Goal: Task Accomplishment & Management: Manage account settings

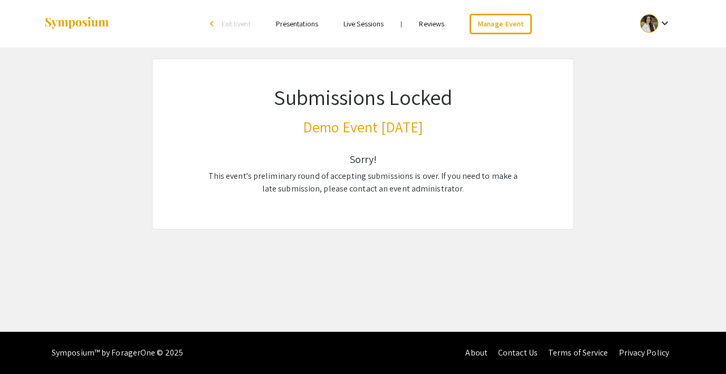
click at [236, 20] on span "Exit Event" at bounding box center [235, 23] width 29 height 9
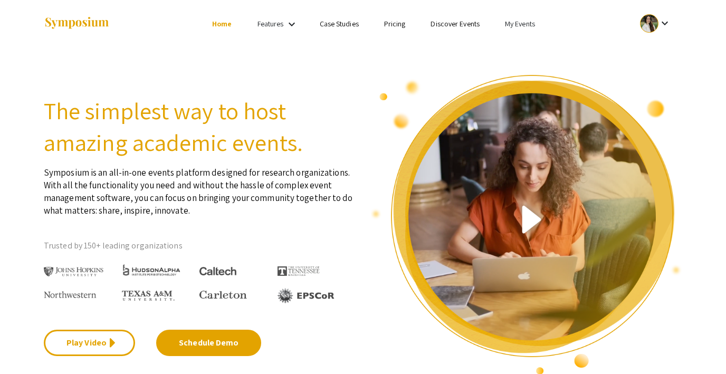
click at [524, 20] on link "My Events" at bounding box center [520, 23] width 30 height 9
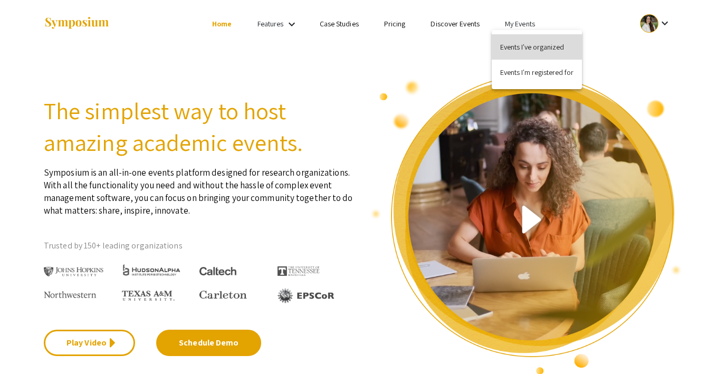
click at [515, 41] on button "Events I've organized" at bounding box center [536, 46] width 90 height 25
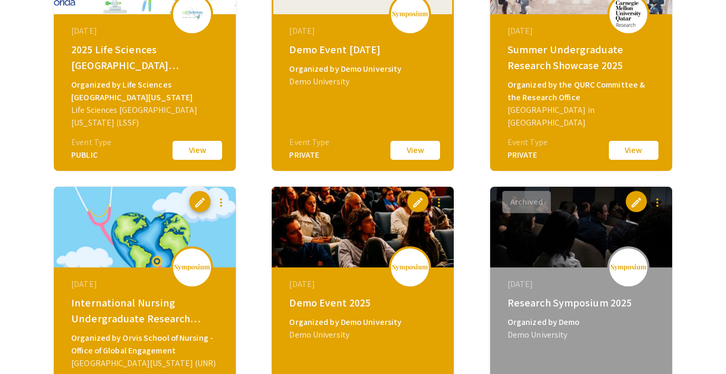
scroll to position [469, 0]
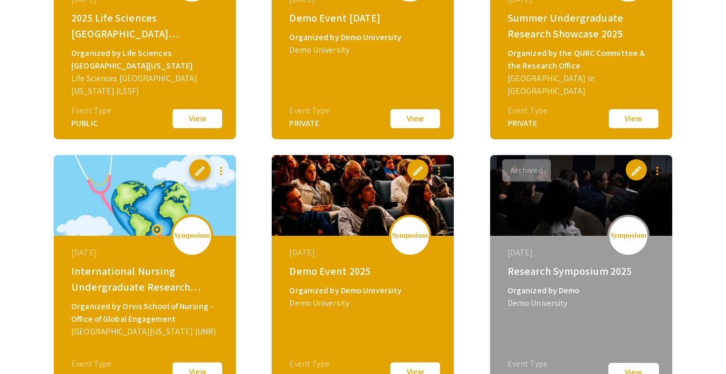
click at [404, 367] on button "View" at bounding box center [415, 372] width 53 height 22
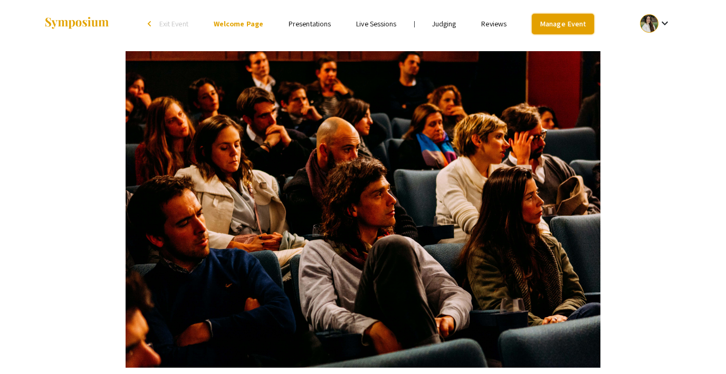
click at [569, 24] on link "Manage Event" at bounding box center [563, 24] width 62 height 21
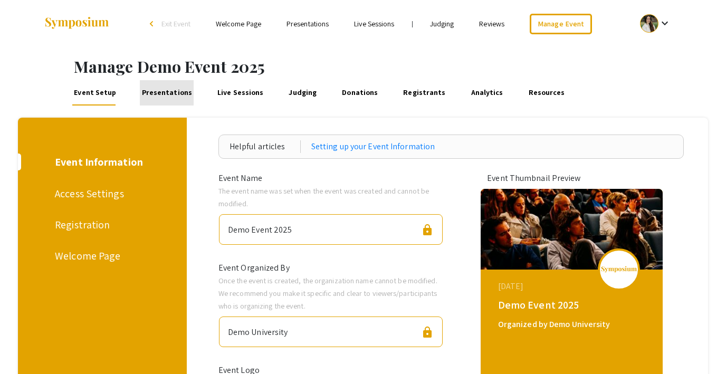
click at [171, 91] on link "Presentations" at bounding box center [167, 92] width 54 height 25
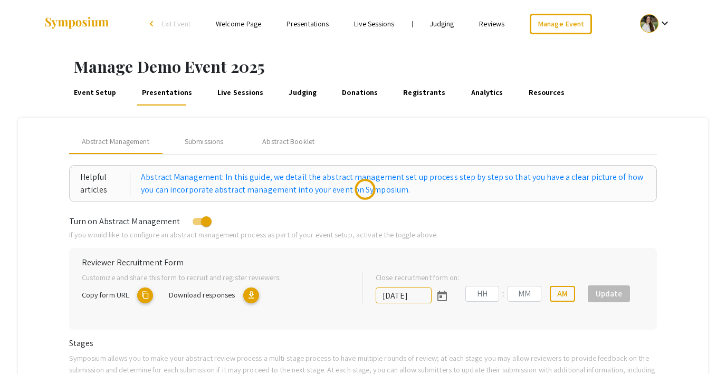
type input "8/1/2025"
type input "07"
type input "00"
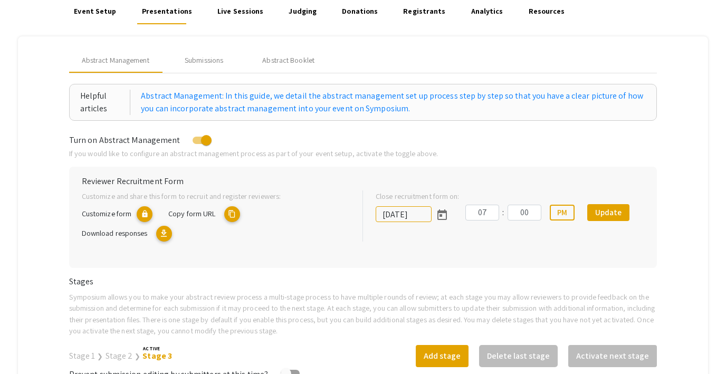
scroll to position [74, 0]
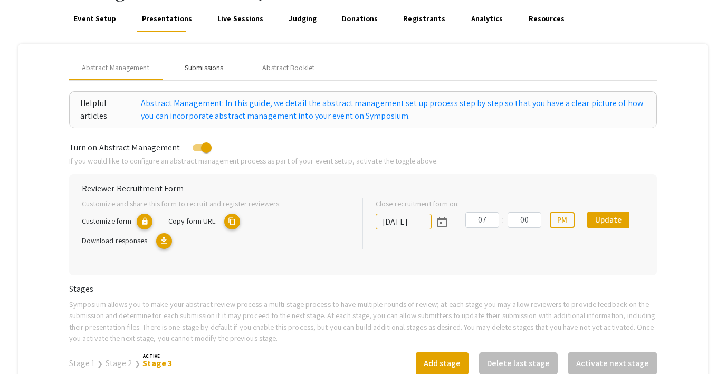
click at [213, 65] on div "Submissions" at bounding box center [204, 67] width 38 height 11
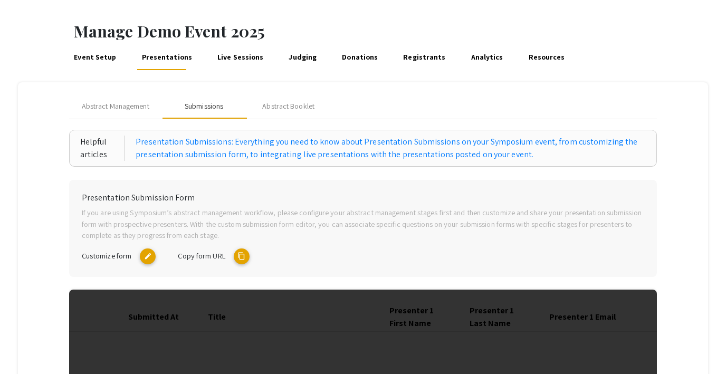
scroll to position [0, 0]
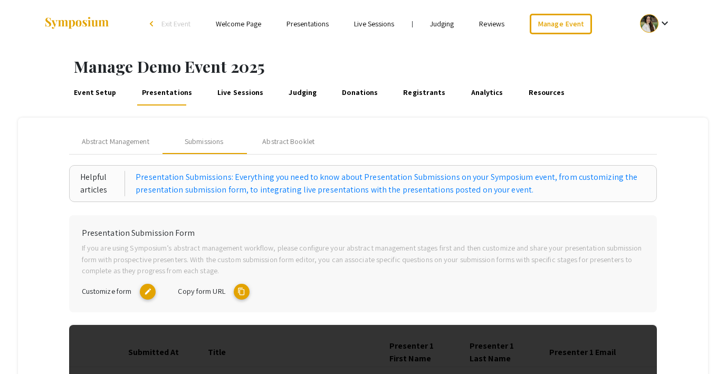
click at [103, 92] on link "Event Setup" at bounding box center [95, 92] width 46 height 25
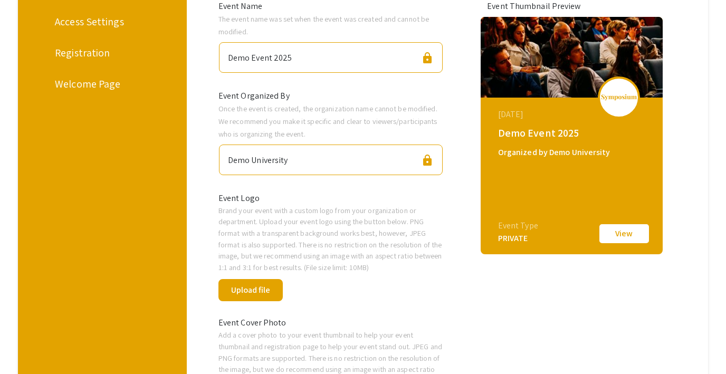
scroll to position [190, 0]
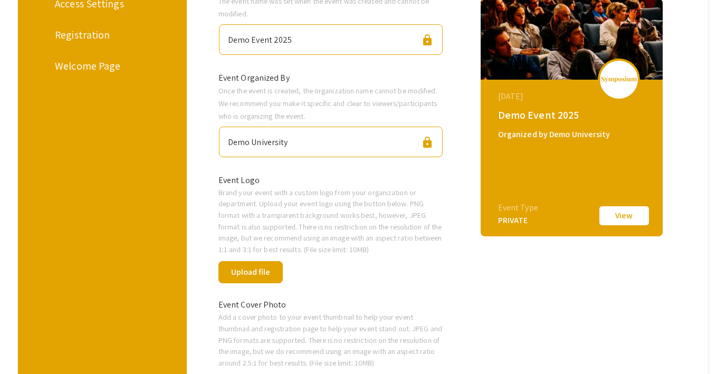
click at [312, 36] on div "Demo Event 2025 lock" at bounding box center [331, 39] width 224 height 31
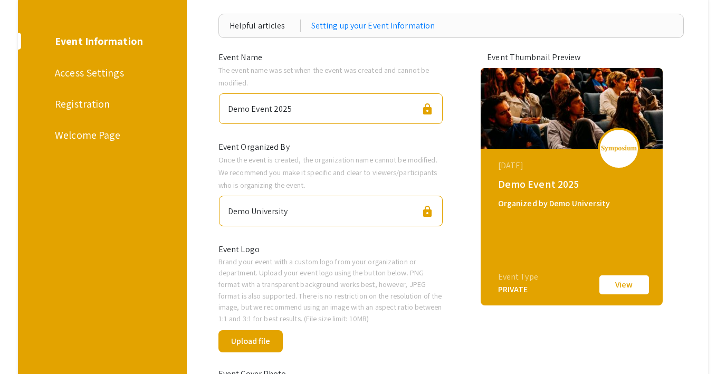
scroll to position [24, 0]
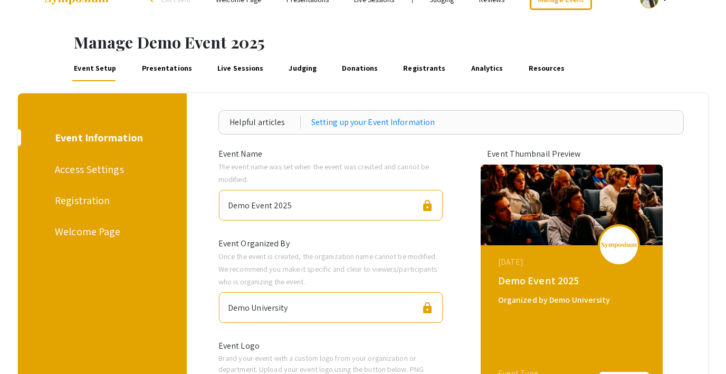
click at [83, 167] on div "Access Settings" at bounding box center [100, 169] width 91 height 16
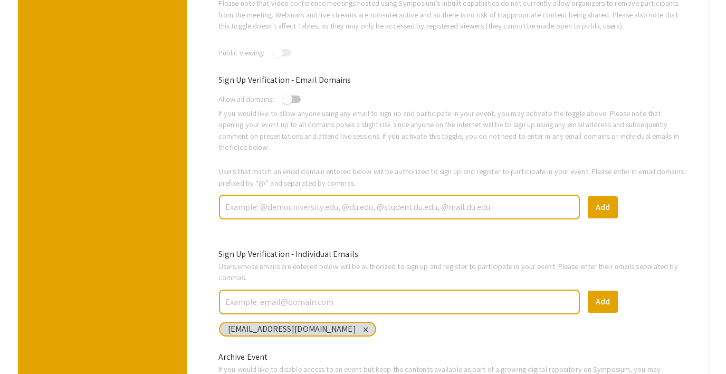
scroll to position [345, 0]
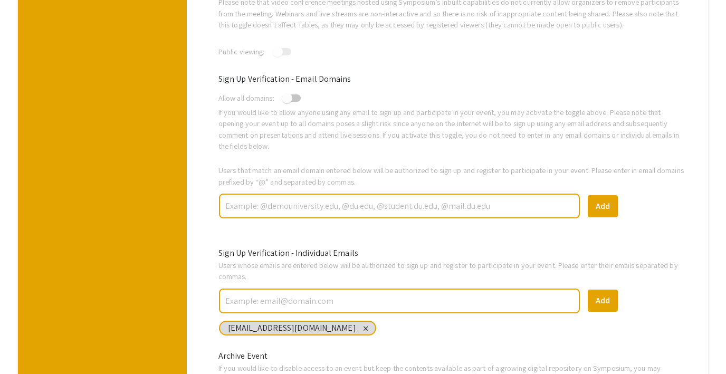
click at [271, 206] on input "text" at bounding box center [399, 206] width 350 height 18
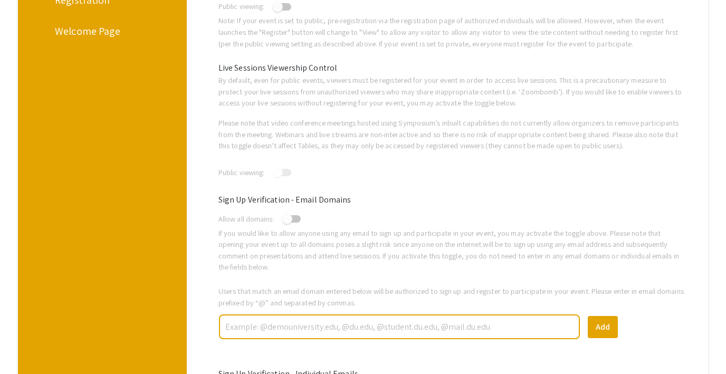
scroll to position [0, 0]
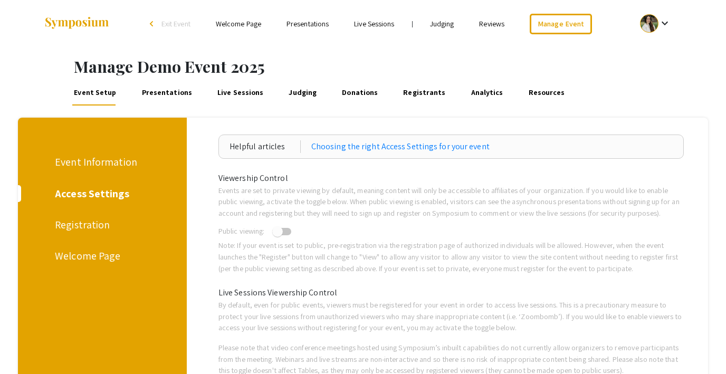
click at [78, 223] on div "Registration" at bounding box center [100, 225] width 91 height 16
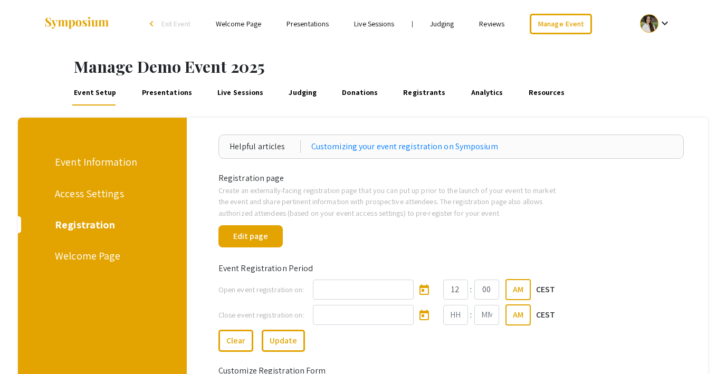
scroll to position [80, 0]
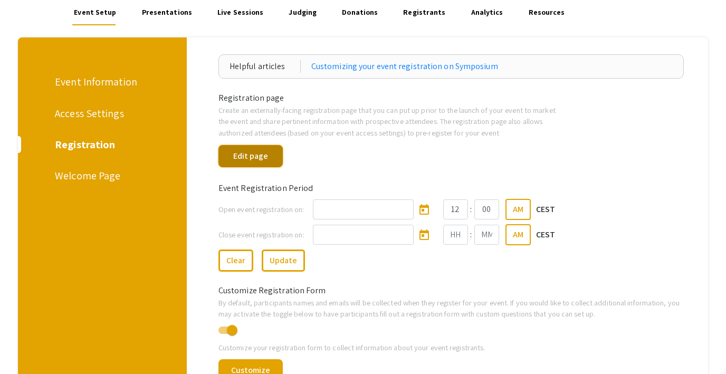
click at [247, 155] on button "Edit page" at bounding box center [250, 156] width 64 height 22
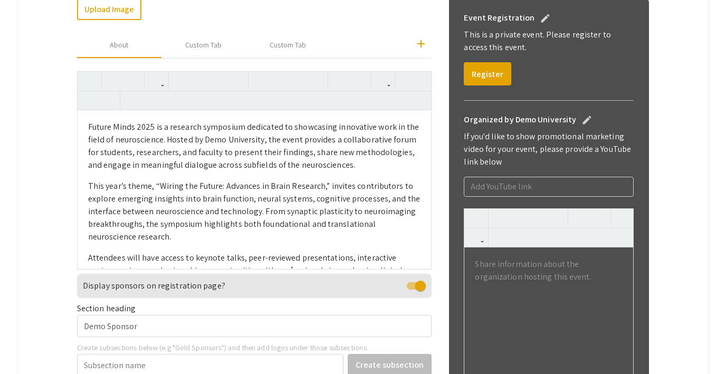
scroll to position [256, 0]
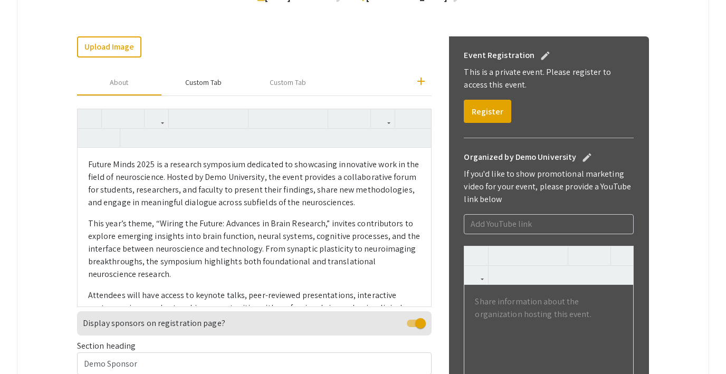
click at [207, 86] on div "Custom Tab" at bounding box center [203, 82] width 36 height 11
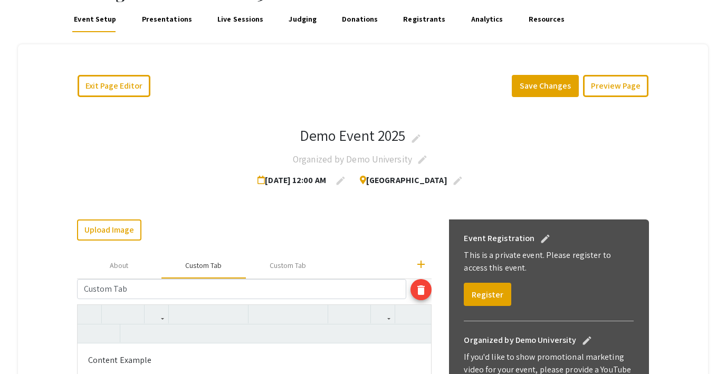
scroll to position [0, 0]
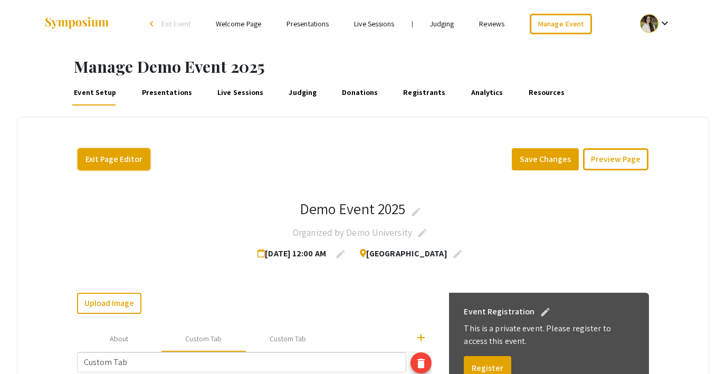
click at [124, 156] on button "Exit Page Editor" at bounding box center [114, 159] width 73 height 22
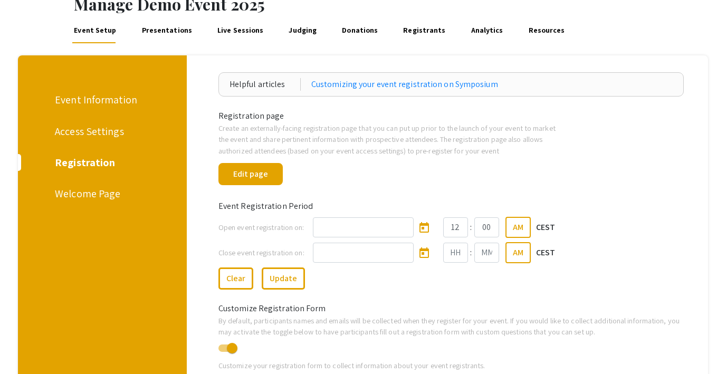
scroll to position [112, 0]
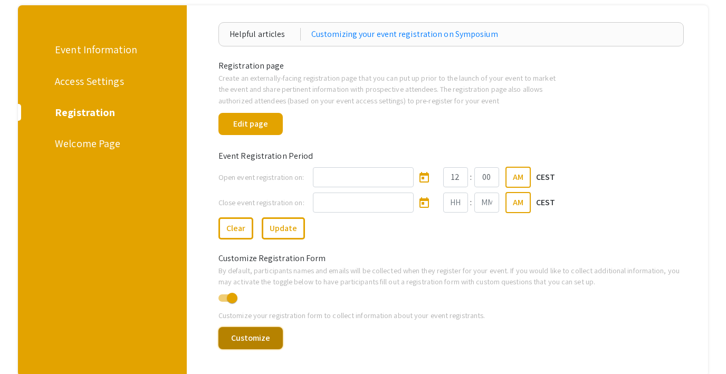
click at [249, 342] on button "Customize" at bounding box center [250, 338] width 64 height 22
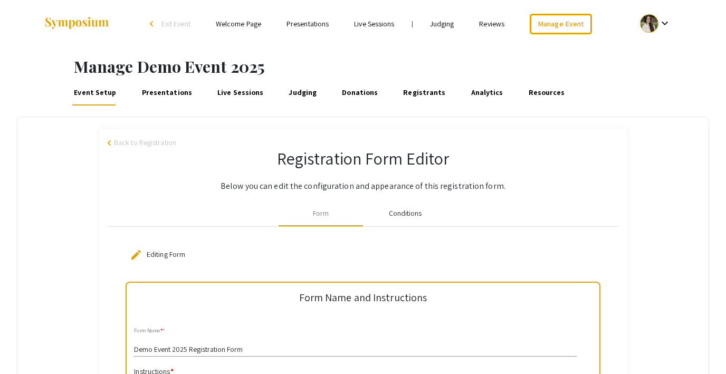
click at [398, 217] on div "Conditions" at bounding box center [405, 213] width 33 height 11
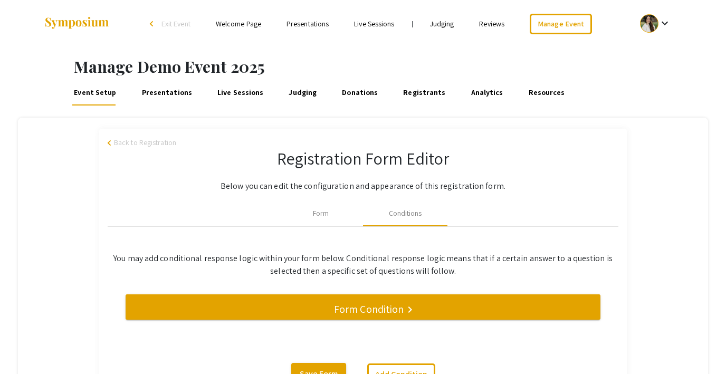
click at [406, 94] on link "Registrants" at bounding box center [424, 92] width 46 height 25
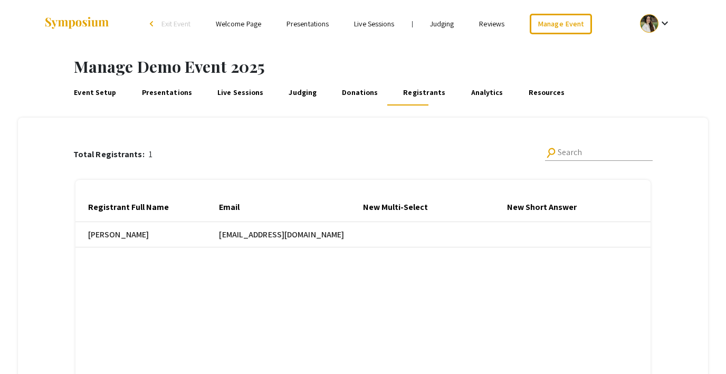
click at [99, 89] on link "Event Setup" at bounding box center [95, 92] width 46 height 25
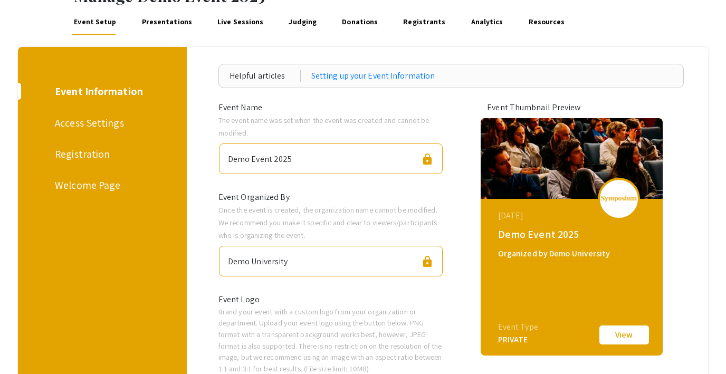
scroll to position [77, 0]
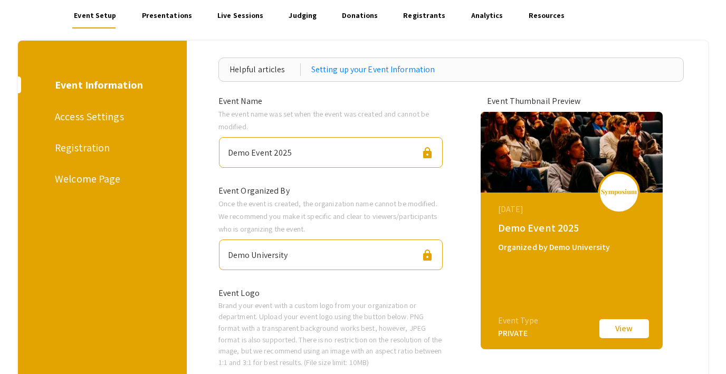
click at [86, 180] on div "Welcome Page" at bounding box center [100, 179] width 91 height 16
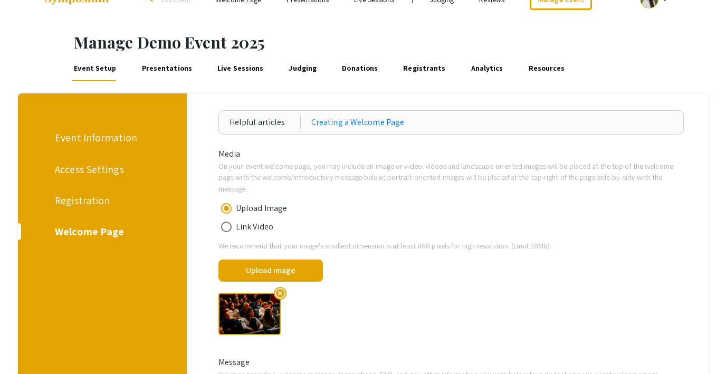
scroll to position [45, 0]
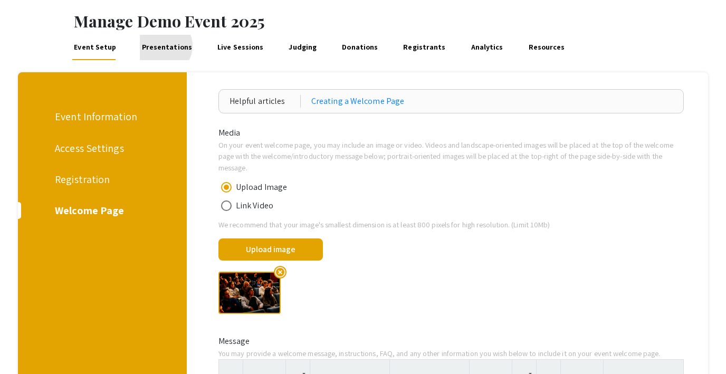
click at [160, 46] on link "Presentations" at bounding box center [167, 47] width 54 height 25
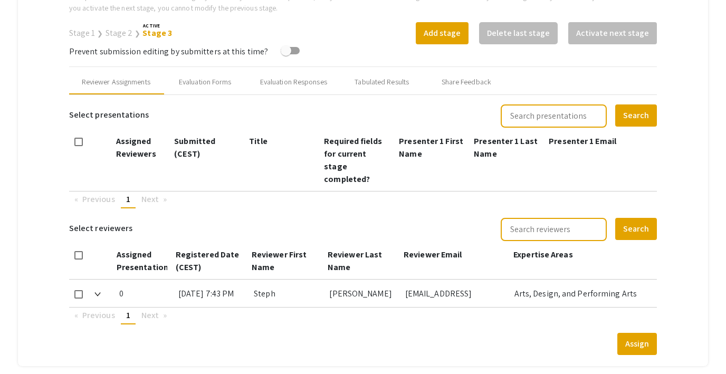
scroll to position [423, 0]
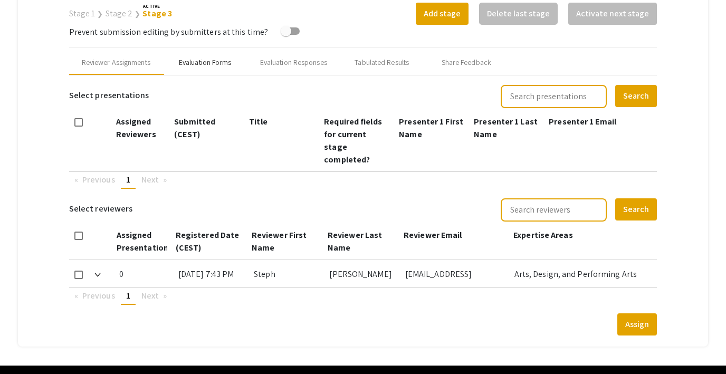
click at [219, 60] on div "Evaluation Forms" at bounding box center [205, 62] width 53 height 11
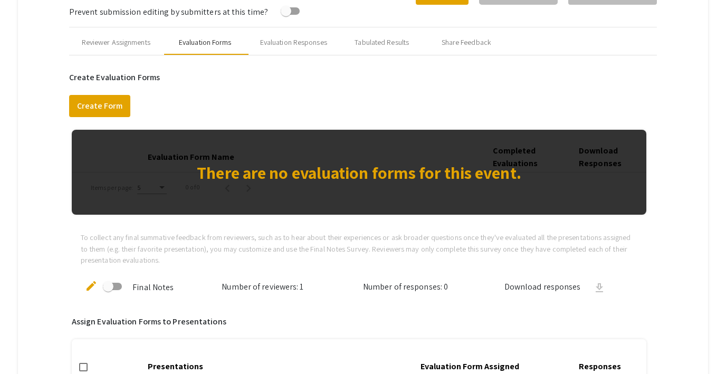
scroll to position [441, 0]
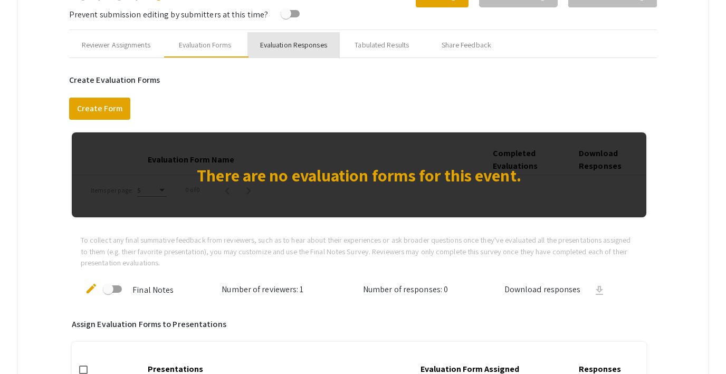
click at [301, 50] on div "Evaluation Responses" at bounding box center [293, 45] width 67 height 11
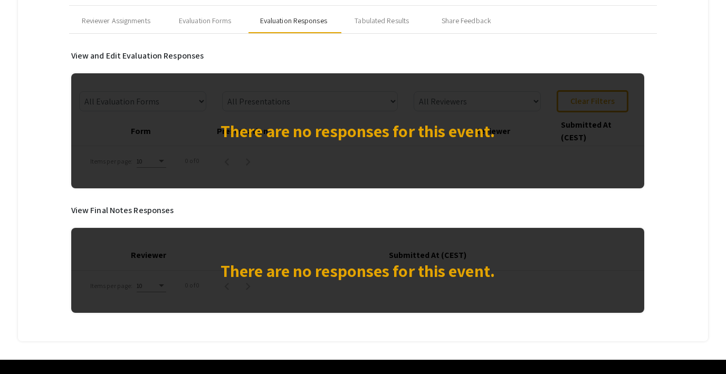
scroll to position [466, 0]
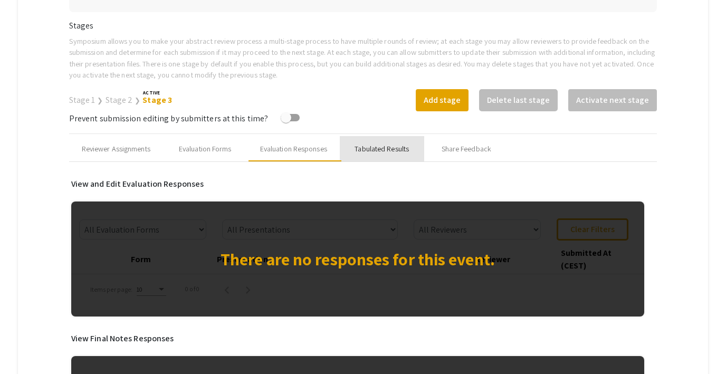
click at [392, 148] on div "Tabulated Results" at bounding box center [381, 148] width 54 height 11
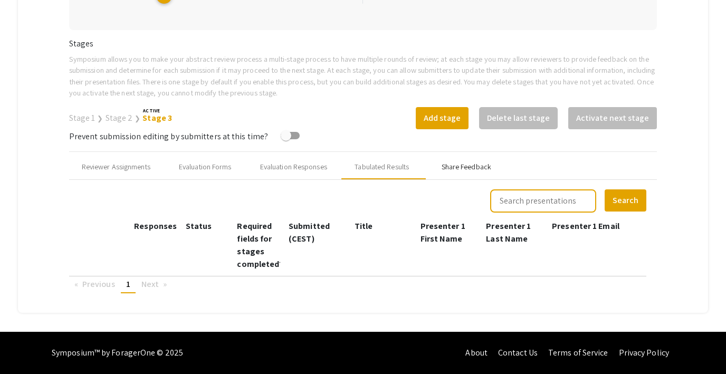
click at [461, 172] on div "Share Feedback" at bounding box center [466, 166] width 84 height 25
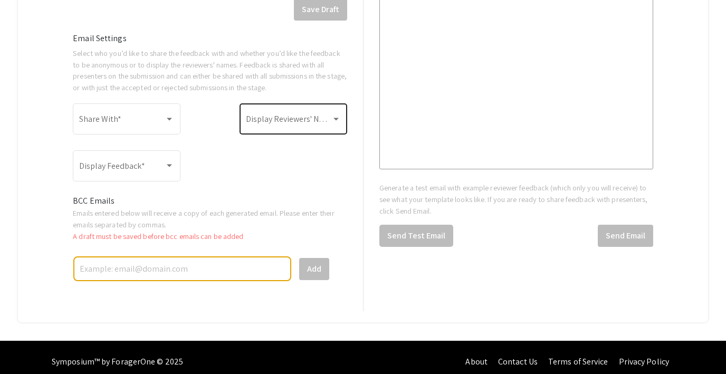
scroll to position [845, 0]
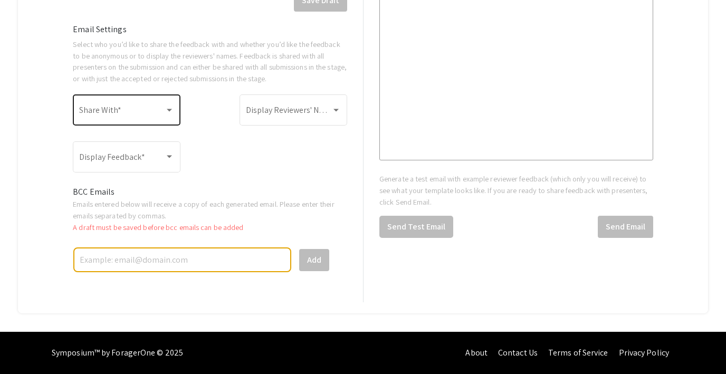
click at [134, 103] on div "Share With *" at bounding box center [126, 108] width 95 height 33
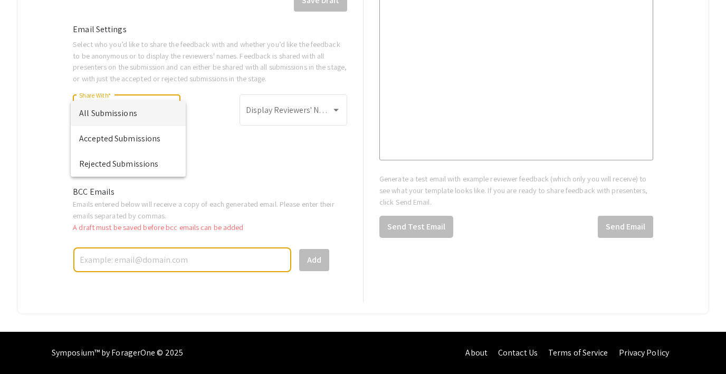
click at [217, 150] on div at bounding box center [363, 187] width 726 height 374
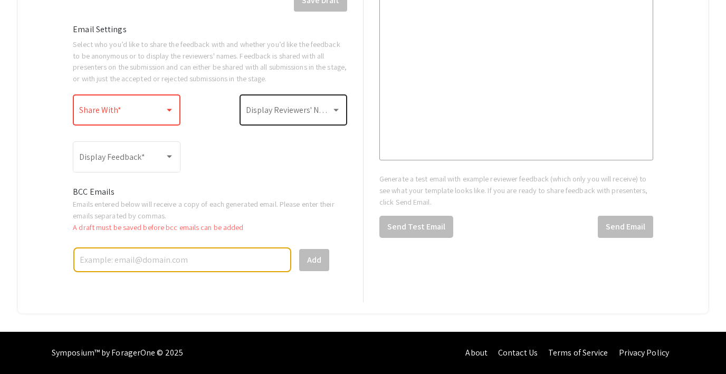
click at [272, 111] on span at bounding box center [288, 112] width 85 height 9
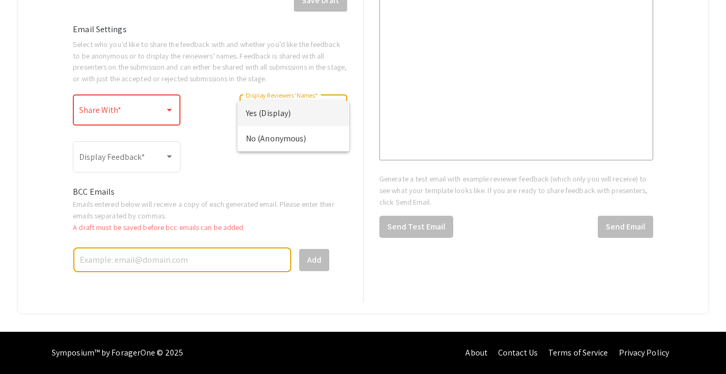
click at [211, 146] on div at bounding box center [363, 187] width 726 height 374
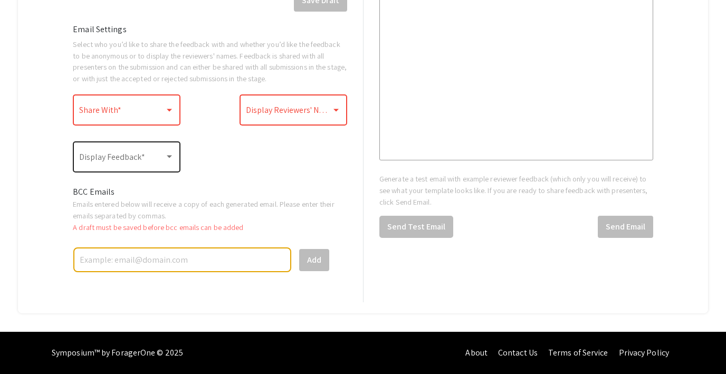
click at [157, 151] on div "Display Feedback *" at bounding box center [126, 155] width 95 height 33
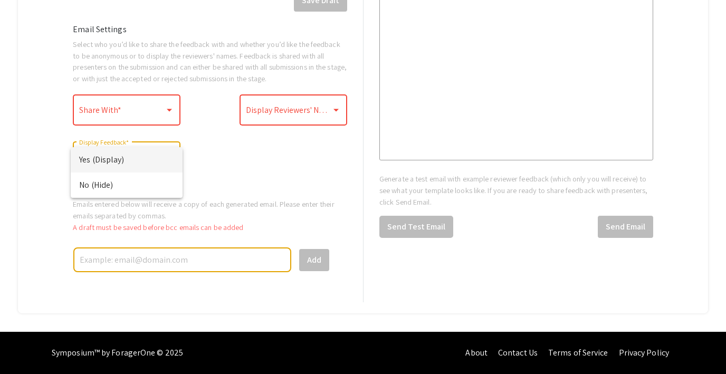
click at [263, 156] on div at bounding box center [363, 187] width 726 height 374
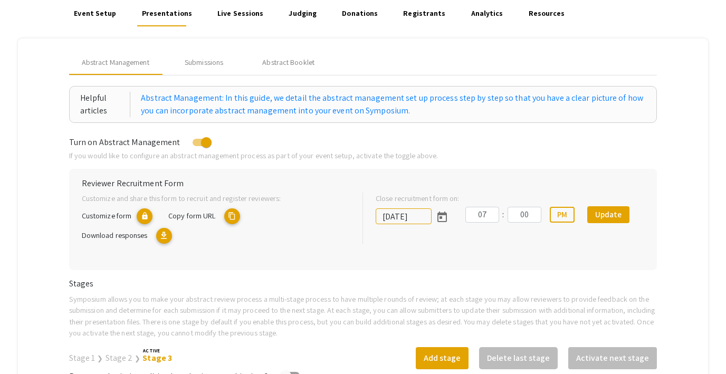
scroll to position [83, 0]
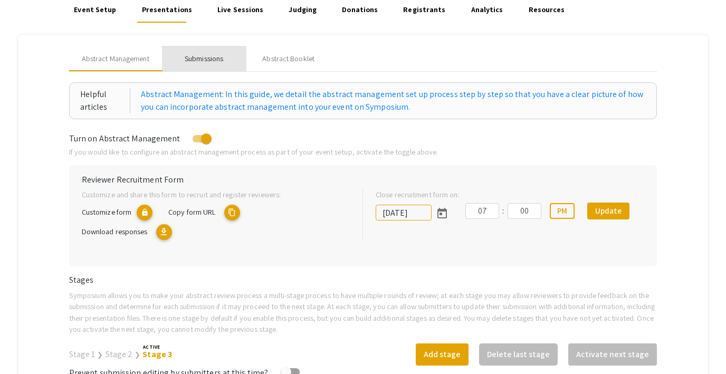
click at [210, 62] on div "Submissions" at bounding box center [204, 58] width 38 height 11
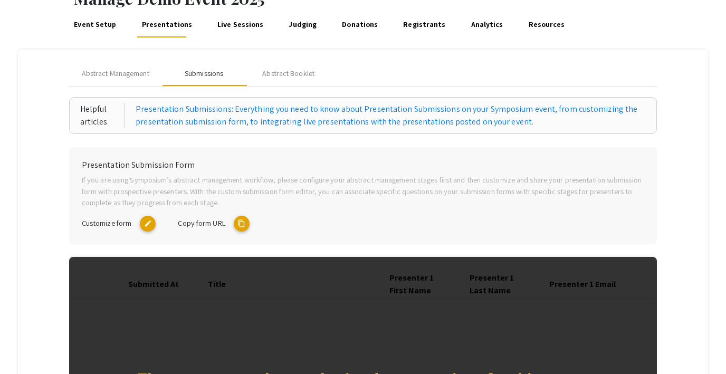
scroll to position [59, 0]
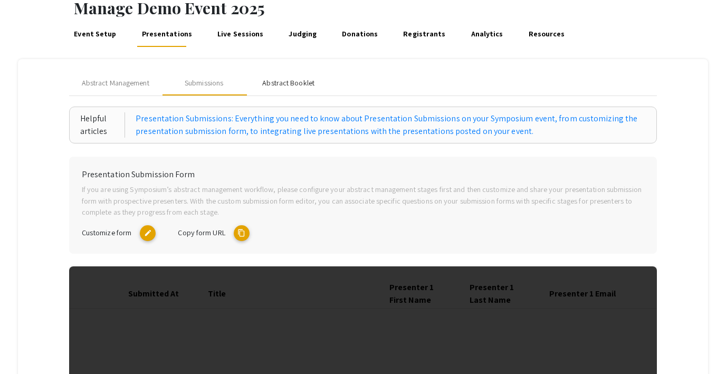
click at [287, 81] on div "Abstract Booklet" at bounding box center [288, 83] width 52 height 11
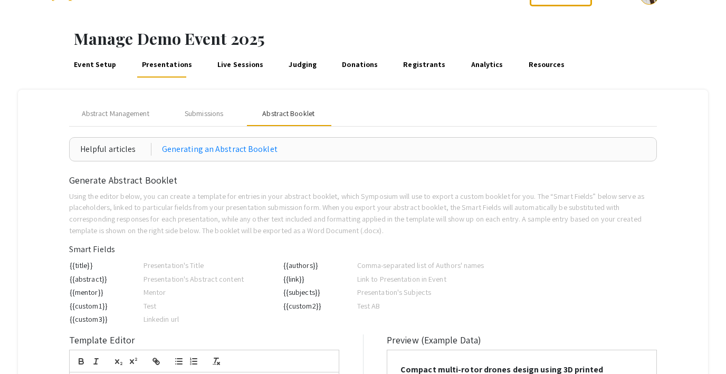
scroll to position [0, 0]
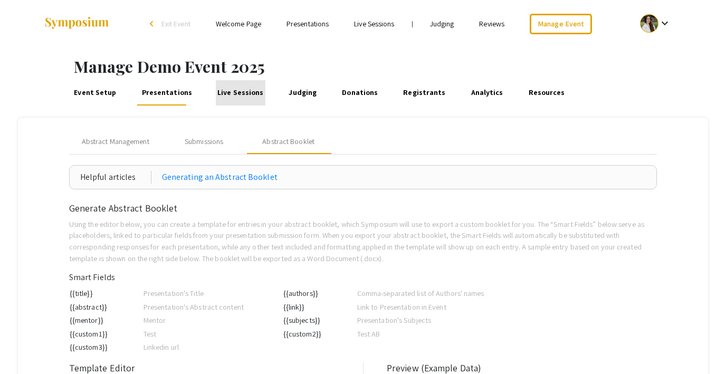
click at [236, 90] on link "Live Sessions" at bounding box center [241, 92] width 50 height 25
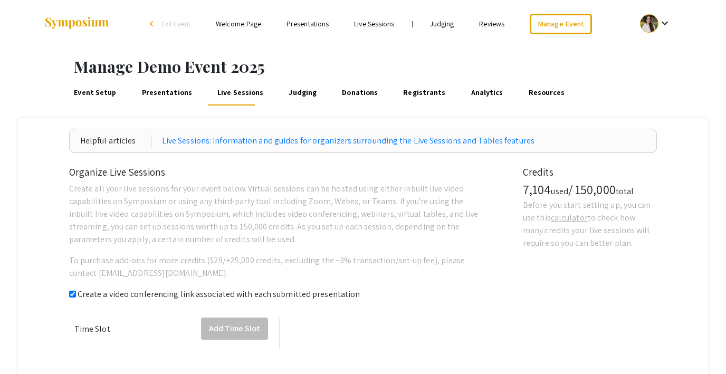
checkbox input "true"
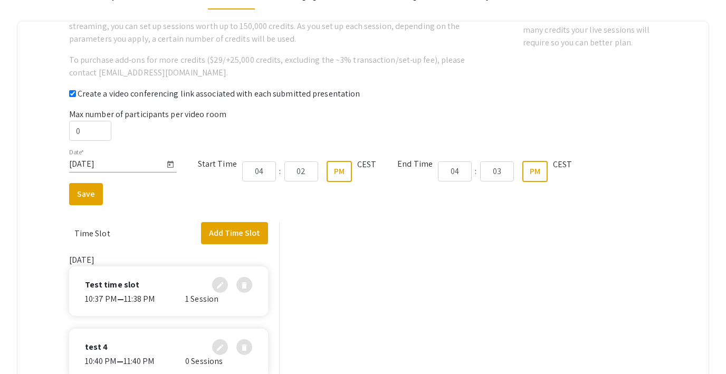
scroll to position [184, 0]
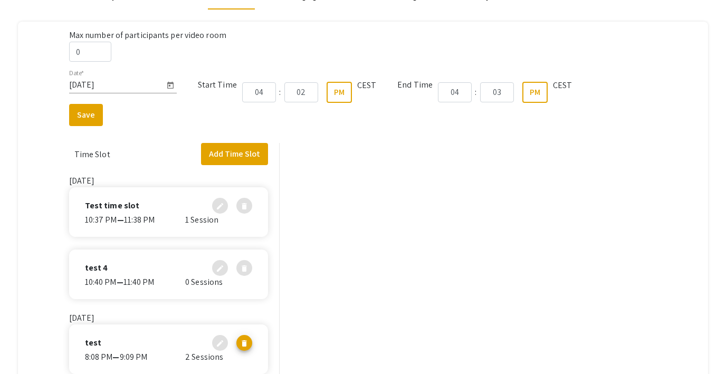
click at [159, 200] on div "Test time slot edit delete" at bounding box center [168, 206] width 167 height 16
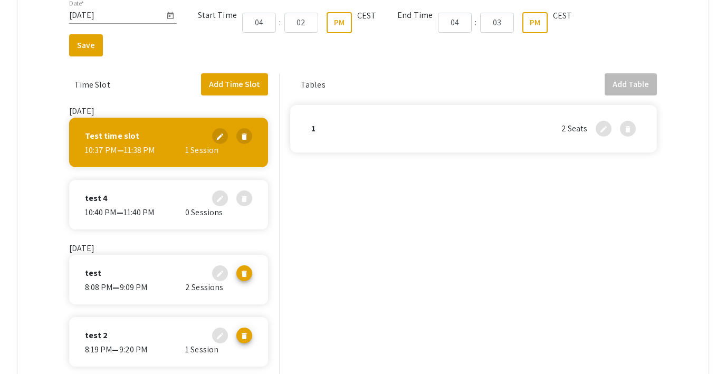
scroll to position [116, 0]
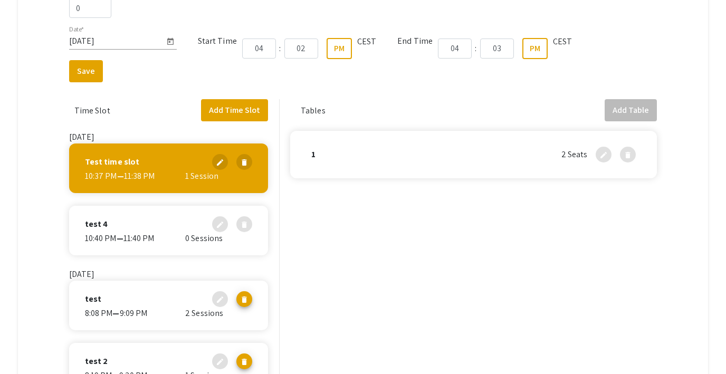
click at [190, 211] on div "test 4 edit delete 10:40 PM — 11:40 PM 0 Sessions" at bounding box center [168, 231] width 199 height 50
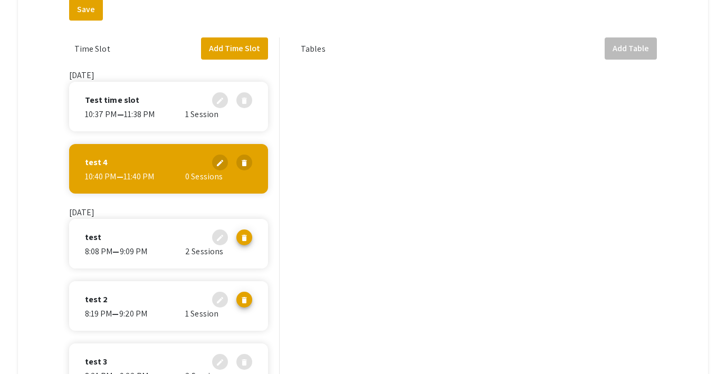
scroll to position [184, 0]
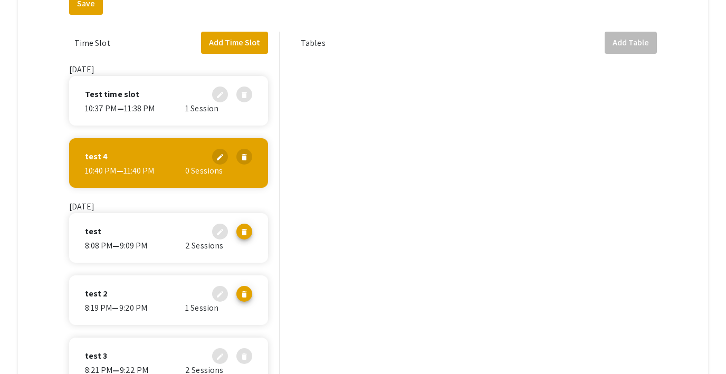
click at [158, 235] on div "test edit delete" at bounding box center [168, 232] width 167 height 16
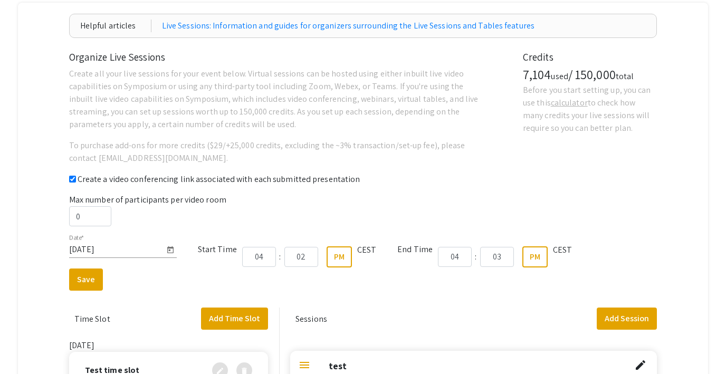
scroll to position [0, 0]
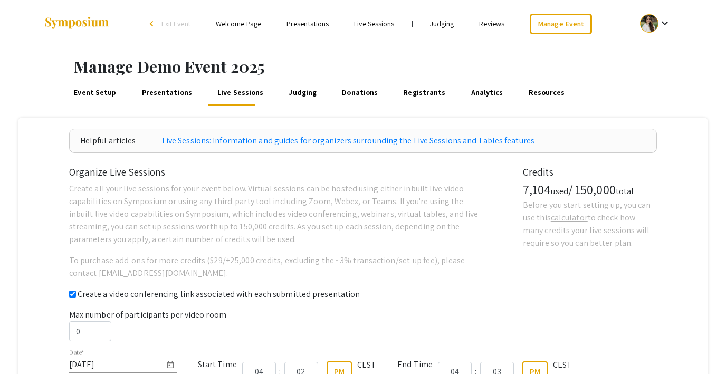
click at [291, 90] on link "Judging" at bounding box center [303, 92] width 32 height 25
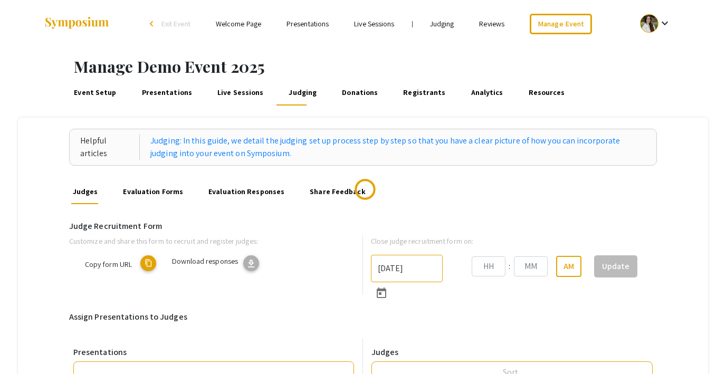
type input "8/31/2025"
type input "07"
type input "43"
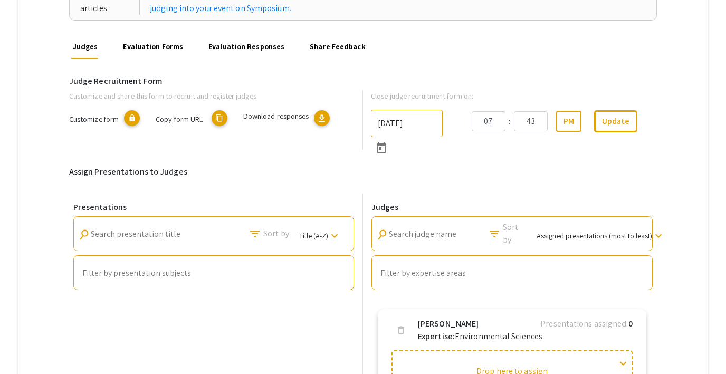
scroll to position [153, 0]
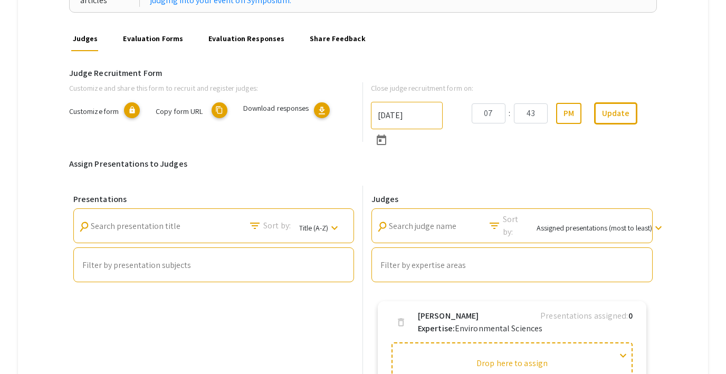
click at [218, 112] on mat-icon "content_copy" at bounding box center [219, 110] width 16 height 16
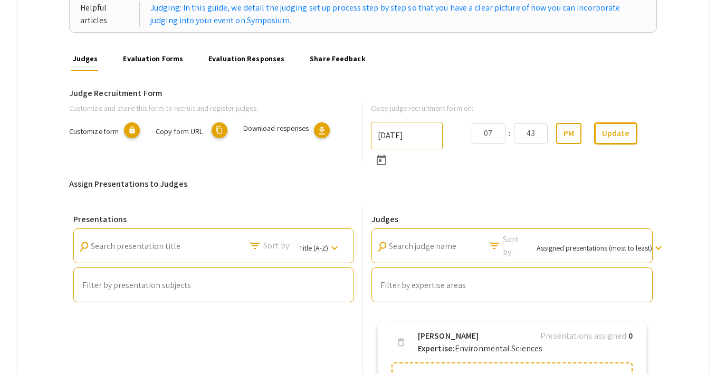
scroll to position [117, 0]
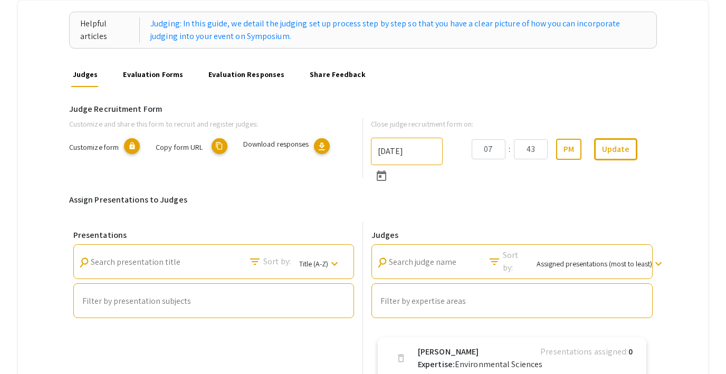
click at [146, 81] on link "Evaluation Forms" at bounding box center [152, 74] width 63 height 25
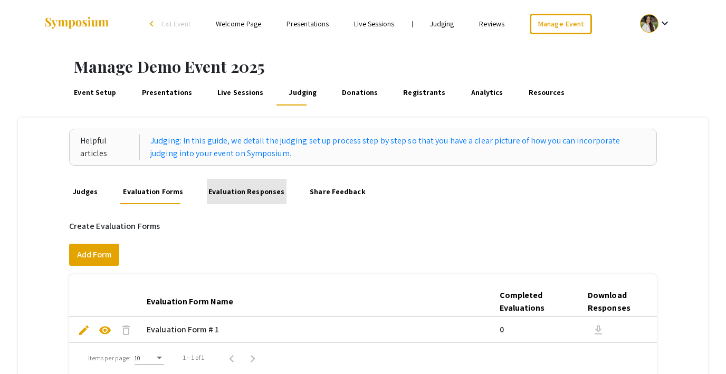
click at [249, 196] on link "Evaluation Responses" at bounding box center [247, 191] width 80 height 25
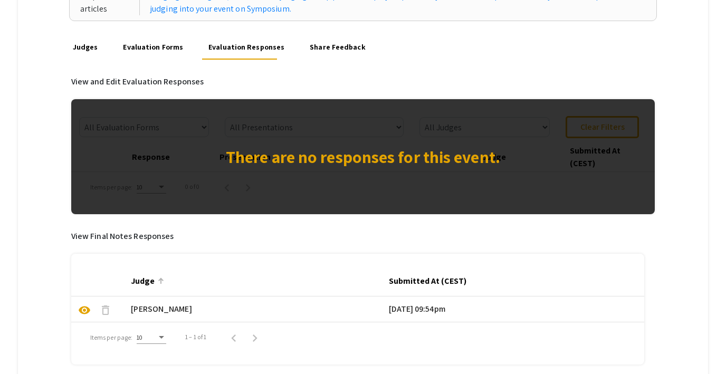
scroll to position [66, 0]
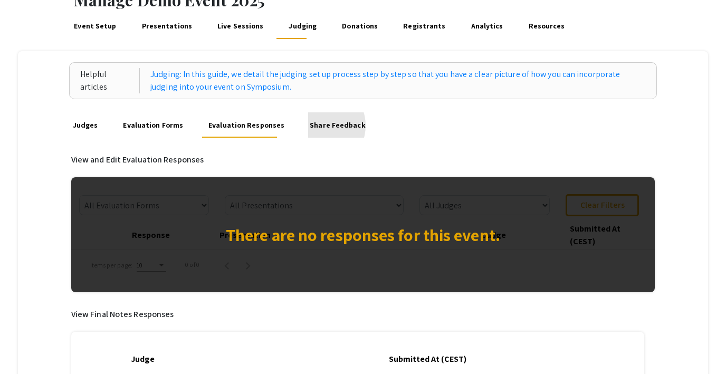
click at [310, 126] on link "Share Feedback" at bounding box center [337, 124] width 59 height 25
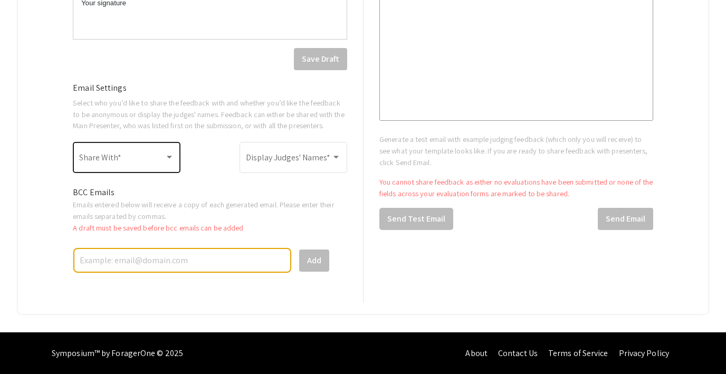
scroll to position [591, 0]
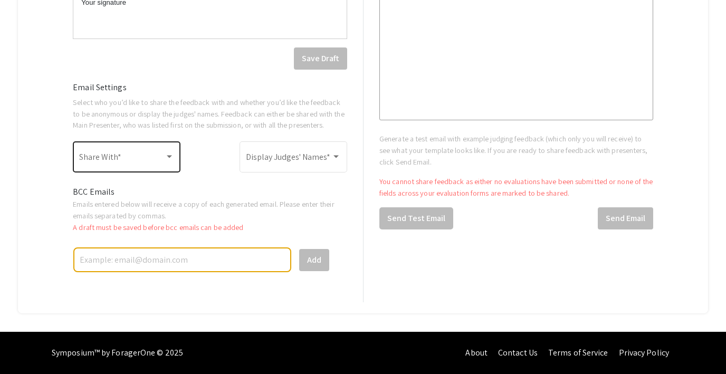
click at [123, 158] on span at bounding box center [121, 159] width 85 height 9
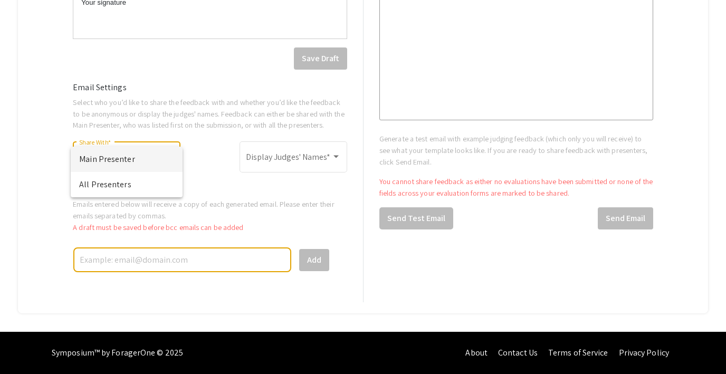
click at [151, 117] on div at bounding box center [363, 187] width 726 height 374
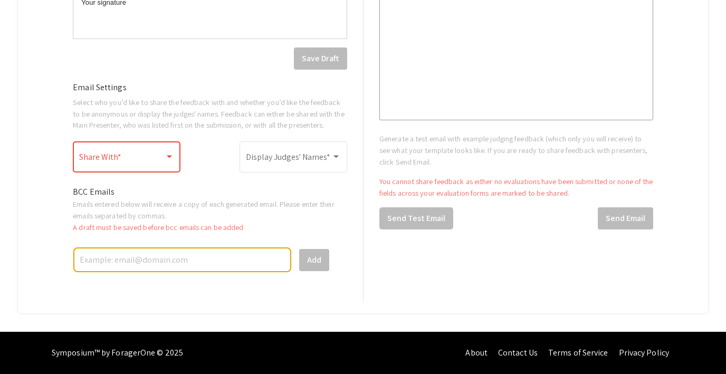
click at [115, 152] on div "Share With *" at bounding box center [126, 155] width 95 height 33
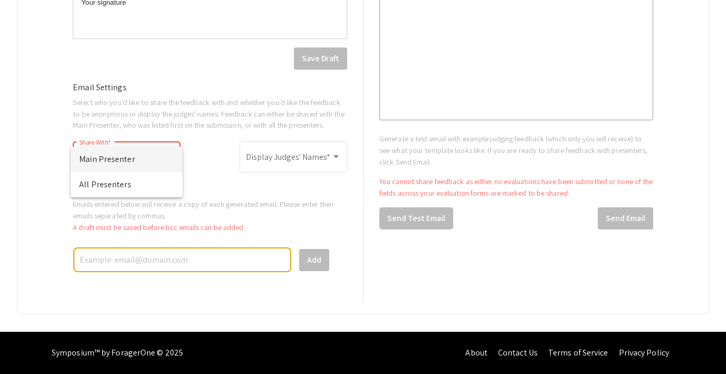
click at [181, 117] on div at bounding box center [363, 187] width 726 height 374
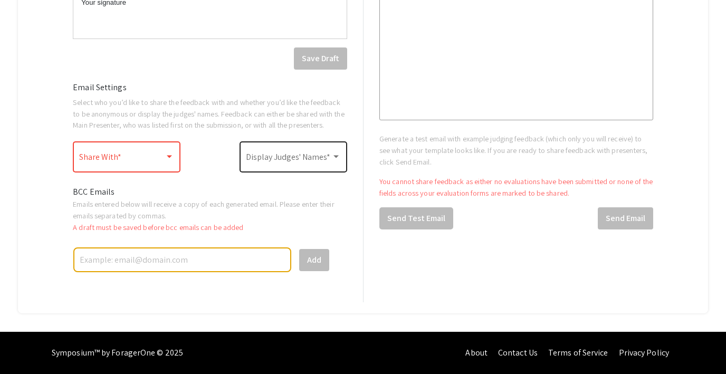
click at [262, 167] on div "Display Judges' Names *" at bounding box center [293, 155] width 95 height 33
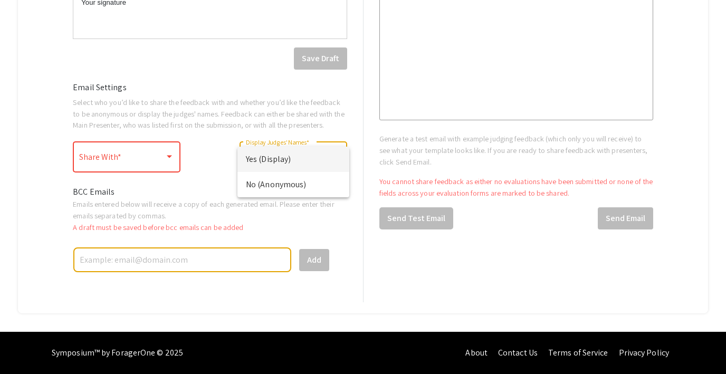
click at [249, 109] on div at bounding box center [363, 187] width 726 height 374
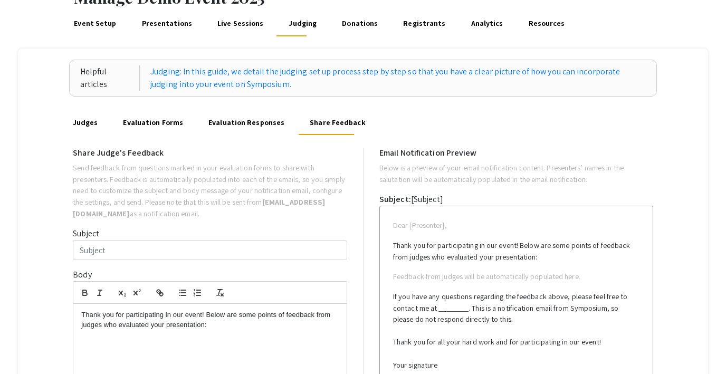
scroll to position [0, 0]
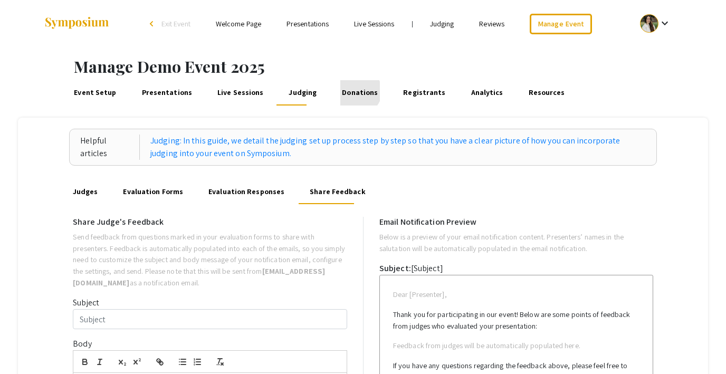
click at [346, 91] on link "Donations" at bounding box center [360, 92] width 40 height 25
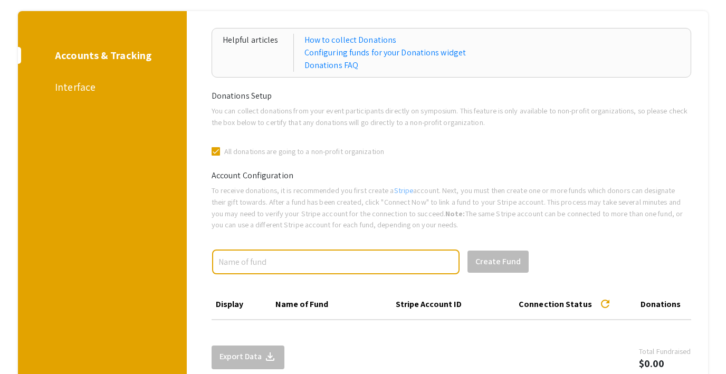
scroll to position [103, 0]
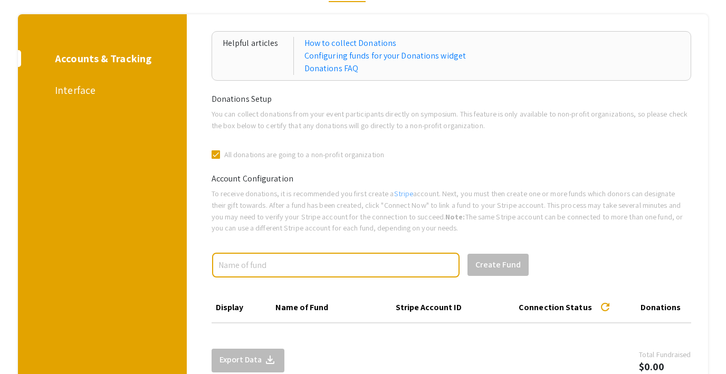
click at [67, 93] on div "Interface" at bounding box center [100, 90] width 91 height 16
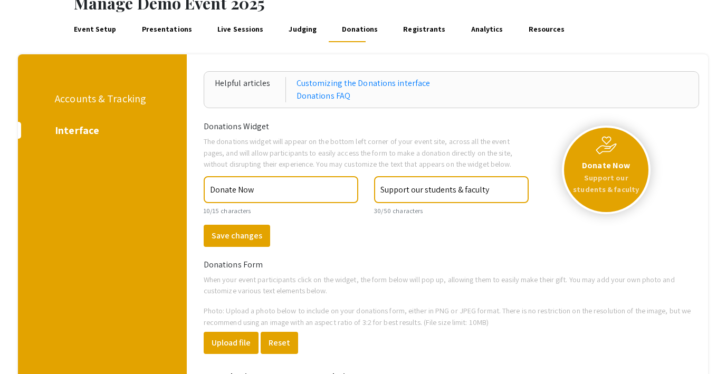
scroll to position [67, 0]
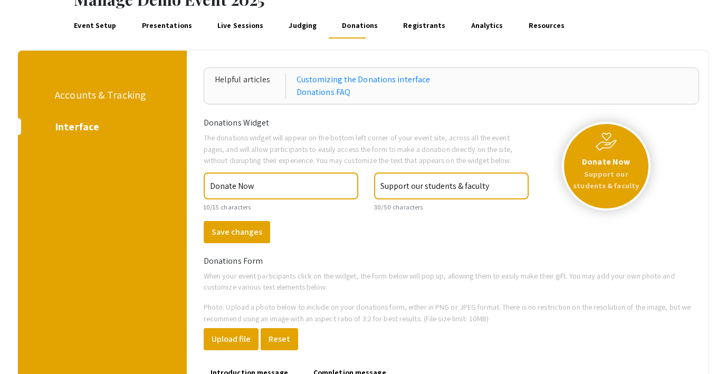
click at [607, 155] on div "Donate Now Support our students & faculty" at bounding box center [606, 166] width 84 height 84
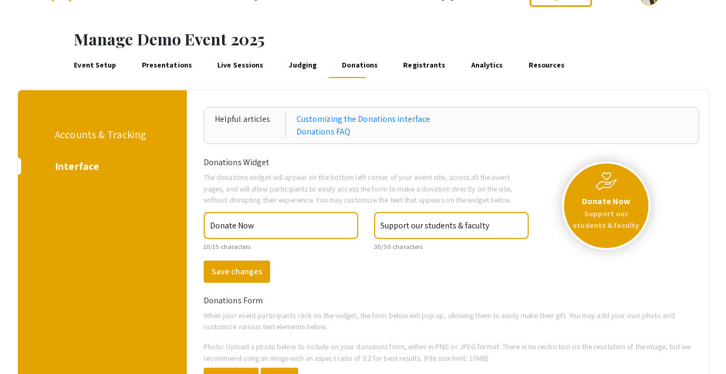
scroll to position [0, 0]
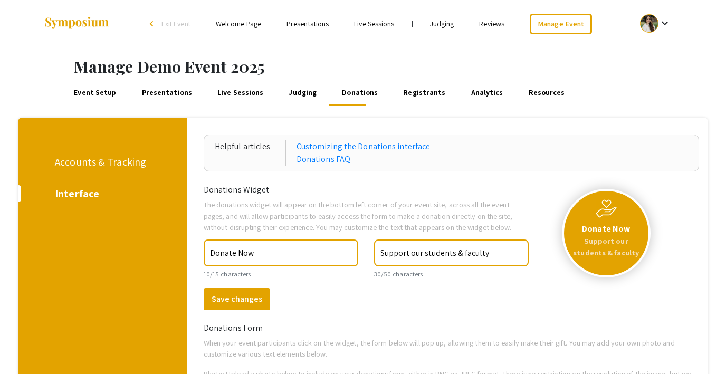
click at [108, 159] on div "Accounts & Tracking" at bounding box center [100, 162] width 91 height 16
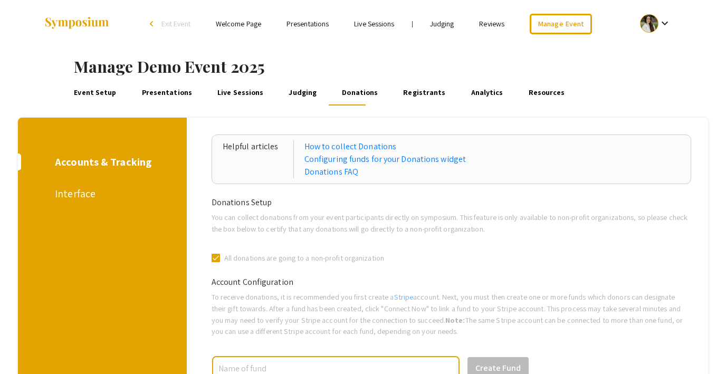
click at [402, 94] on link "Registrants" at bounding box center [424, 92] width 46 height 25
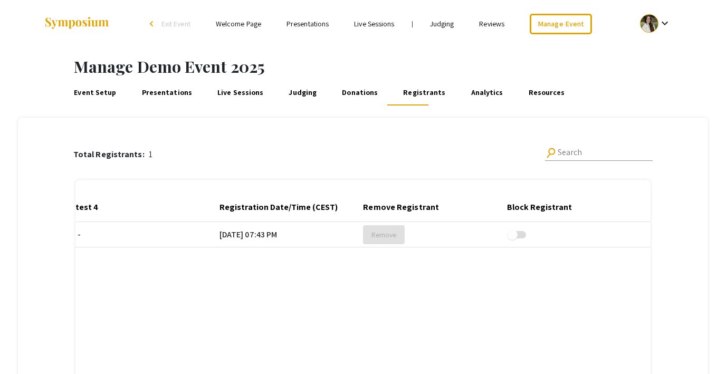
click at [469, 92] on link "Analytics" at bounding box center [487, 92] width 36 height 25
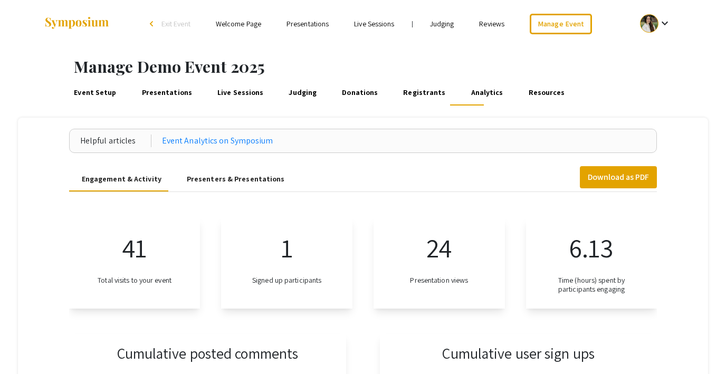
click at [235, 177] on div "Presenters & Presentations" at bounding box center [236, 178] width 98 height 11
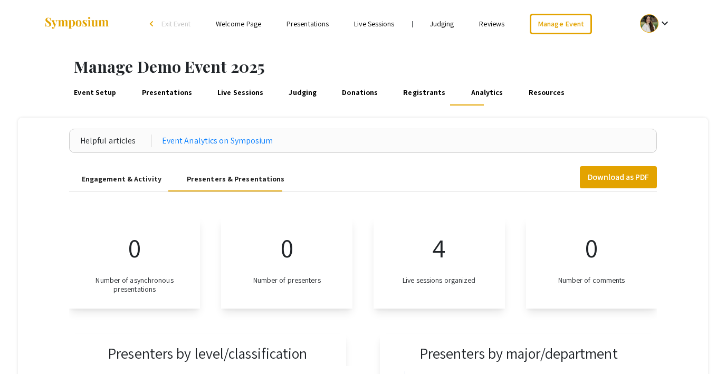
click at [129, 180] on div "Engagement & Activity" at bounding box center [122, 178] width 80 height 11
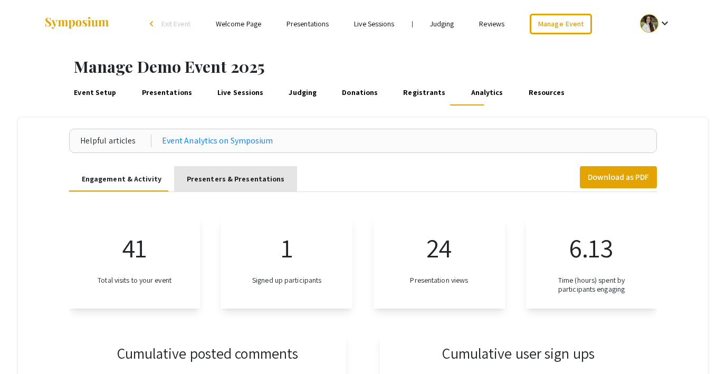
click at [234, 174] on div "Presenters & Presentations" at bounding box center [236, 178] width 98 height 11
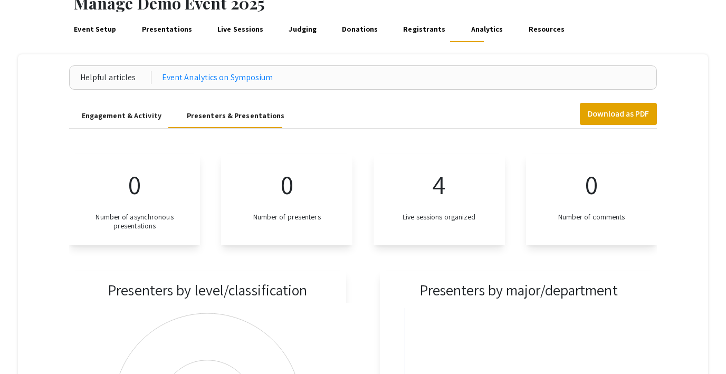
scroll to position [62, 0]
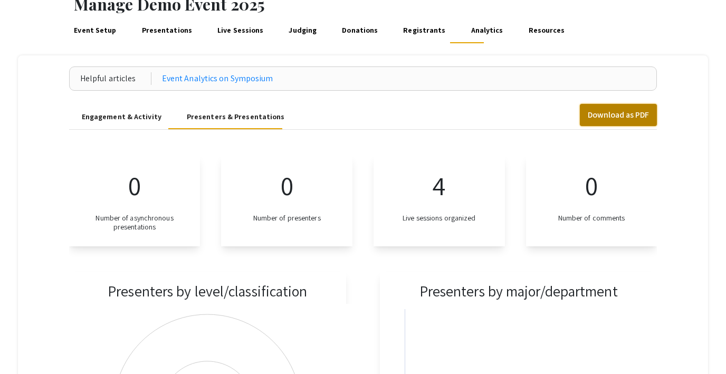
click at [593, 111] on button "Download as PDF" at bounding box center [618, 115] width 77 height 22
click at [530, 35] on link "Resources" at bounding box center [546, 30] width 40 height 25
click at [527, 27] on link "Resources" at bounding box center [546, 30] width 40 height 25
click at [526, 28] on link "Resources" at bounding box center [546, 30] width 40 height 25
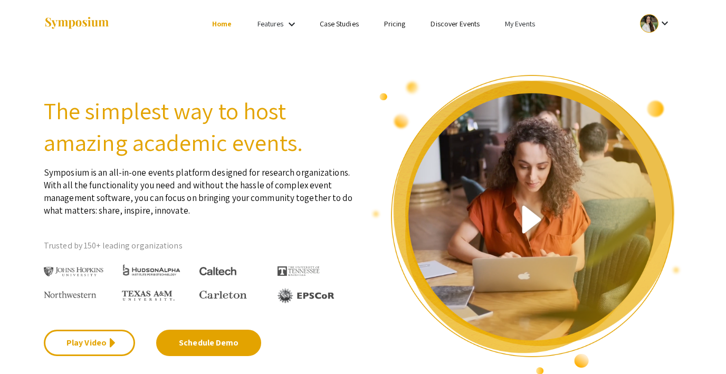
click at [390, 27] on link "Pricing" at bounding box center [395, 23] width 22 height 9
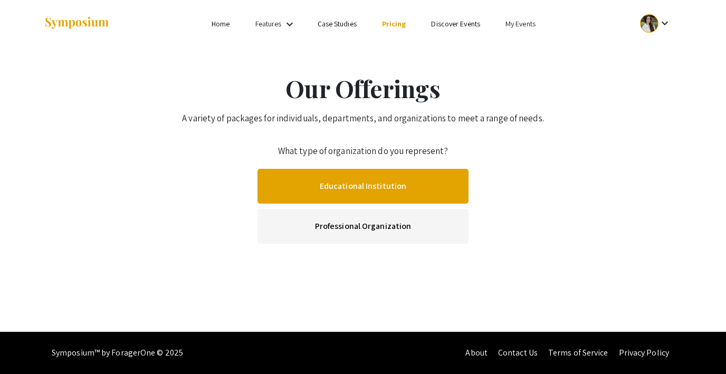
click at [337, 193] on link "Educational Institution" at bounding box center [362, 186] width 211 height 35
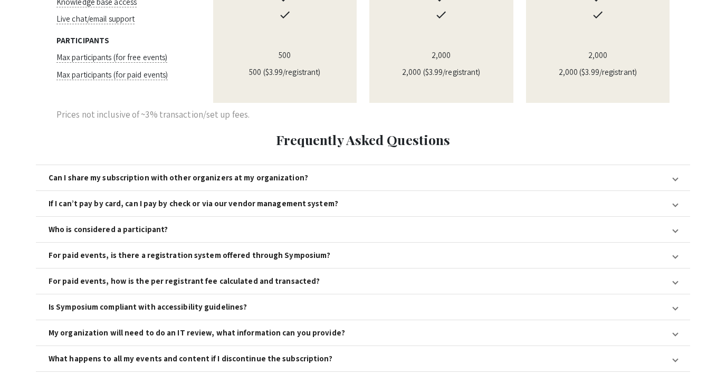
scroll to position [1108, 0]
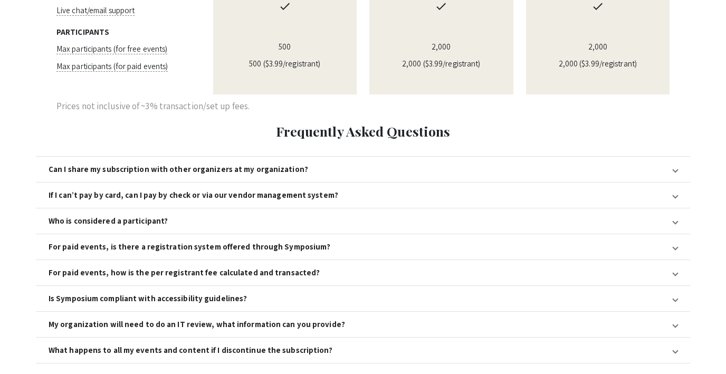
click at [205, 242] on div "For paid events, is there a registration system offered through Symposium?" at bounding box center [190, 246] width 282 height 9
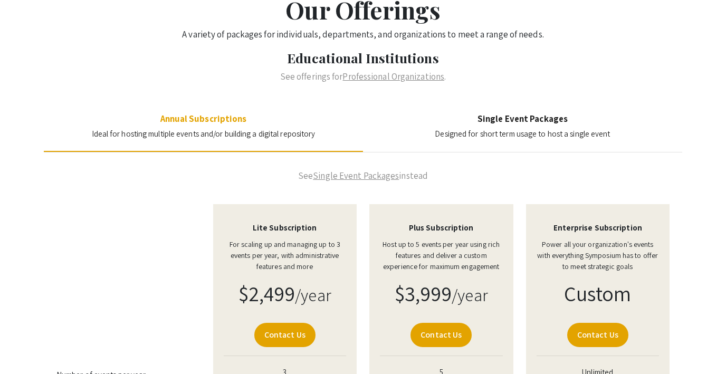
scroll to position [96, 0]
